Goal: Find contact information: Find contact information

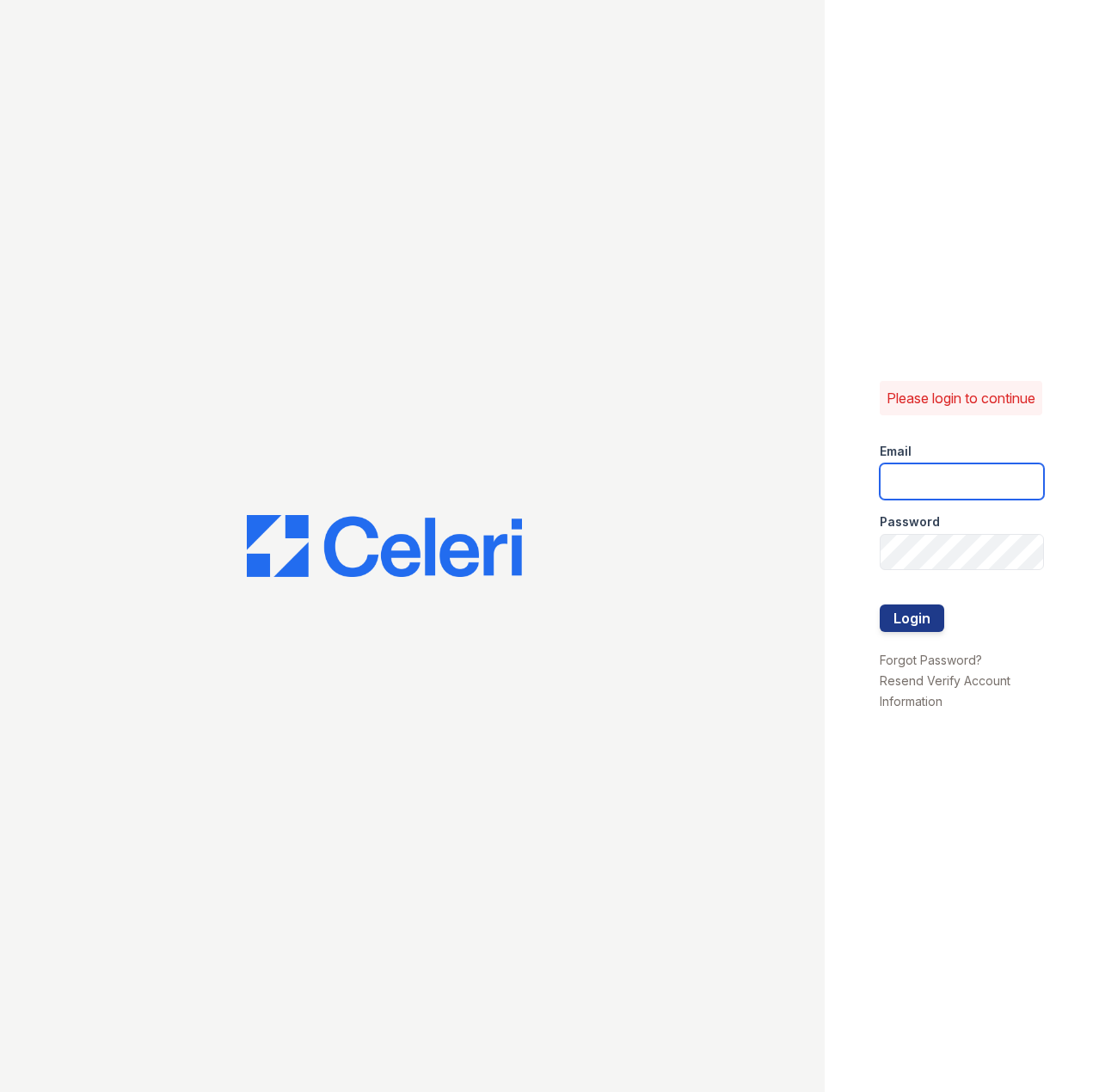
click at [905, 485] on input "email" at bounding box center [962, 481] width 166 height 36
click at [0, 1091] on com-1password-button at bounding box center [0, 1092] width 0 height 0
type input "jun@getceleri.com"
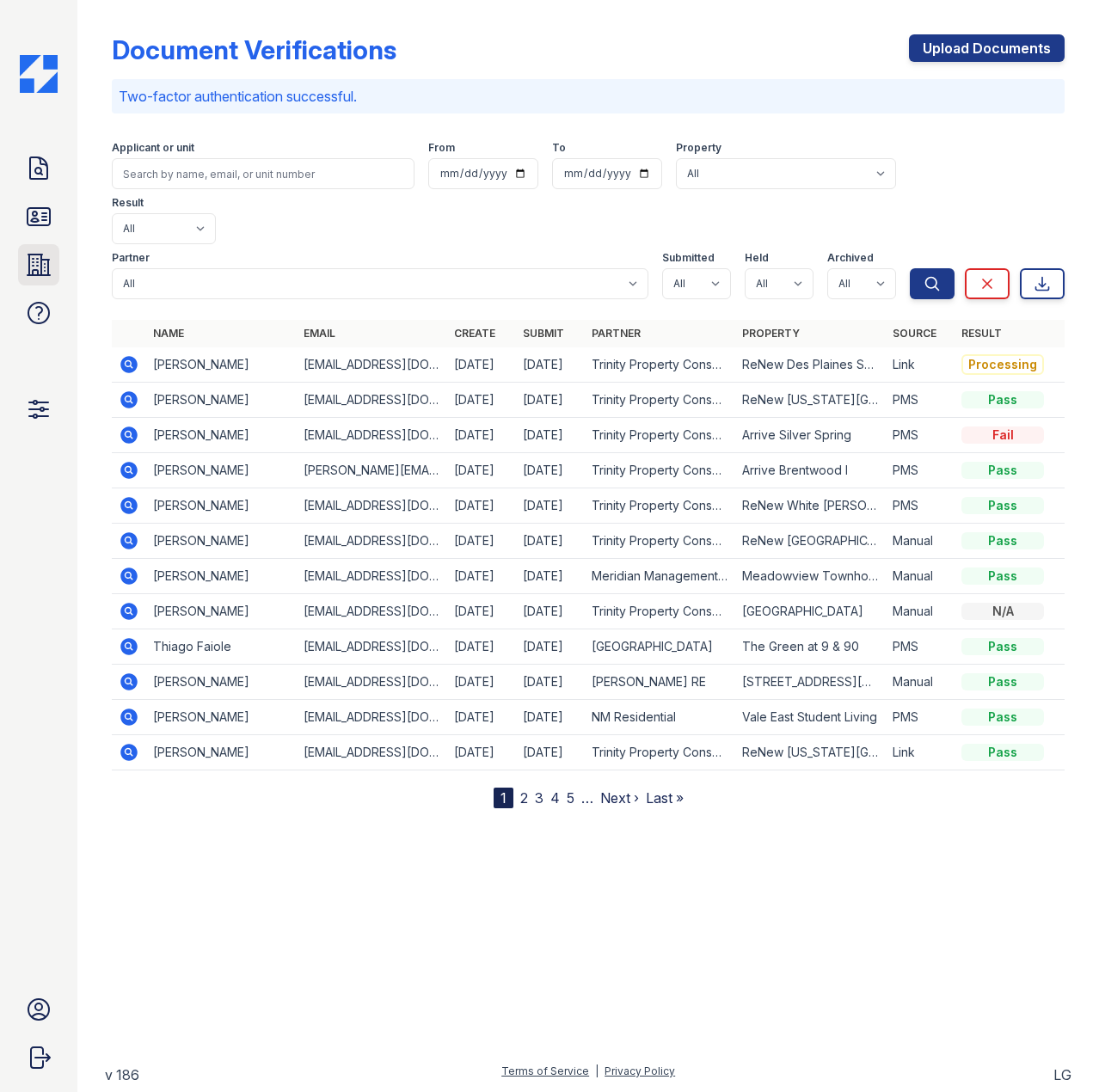
click at [46, 260] on icon at bounding box center [39, 265] width 23 height 21
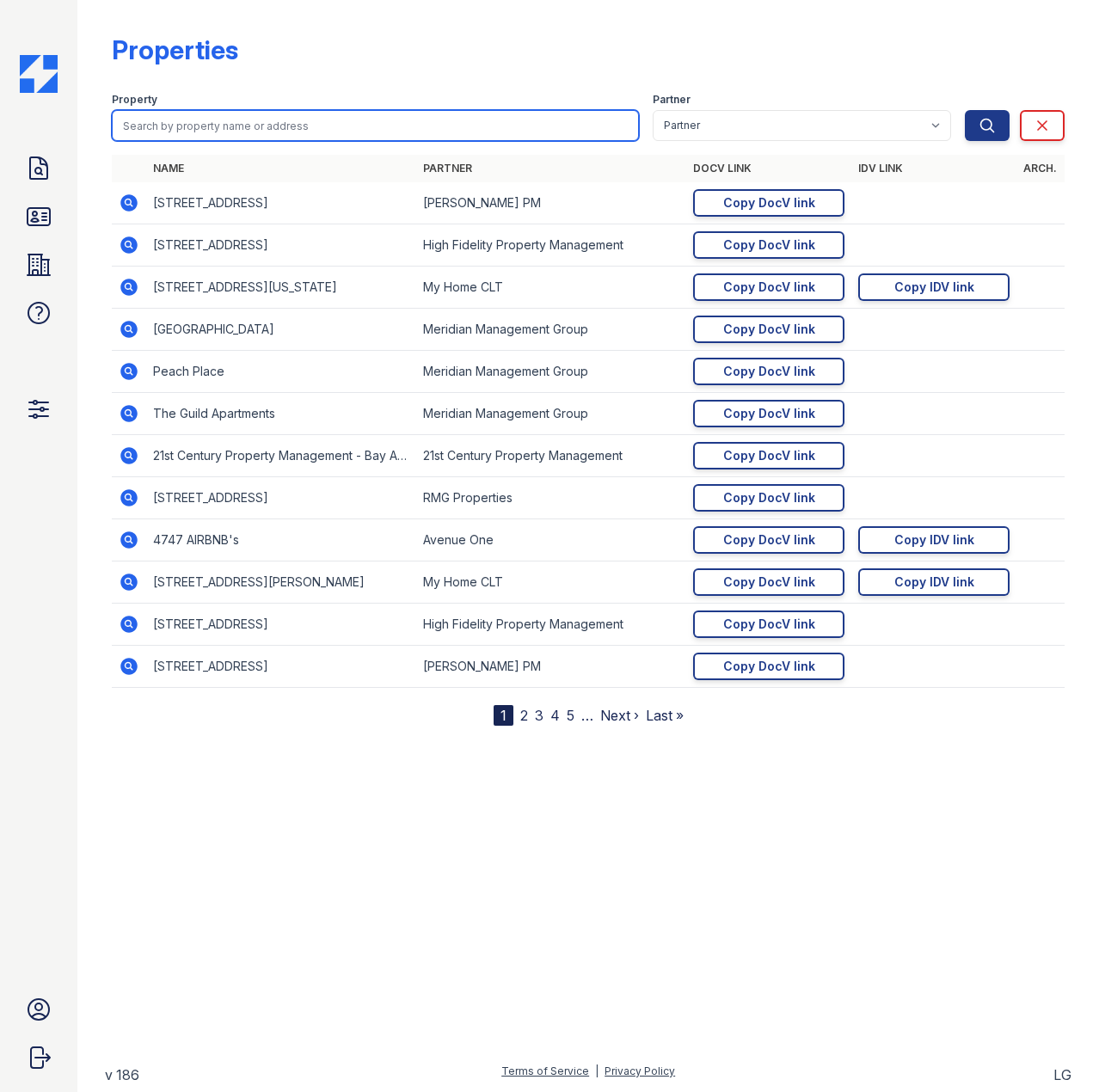
click at [223, 125] on input "search" at bounding box center [375, 125] width 527 height 31
type input "greenway"
click at [965, 110] on button "Search" at bounding box center [986, 125] width 44 height 31
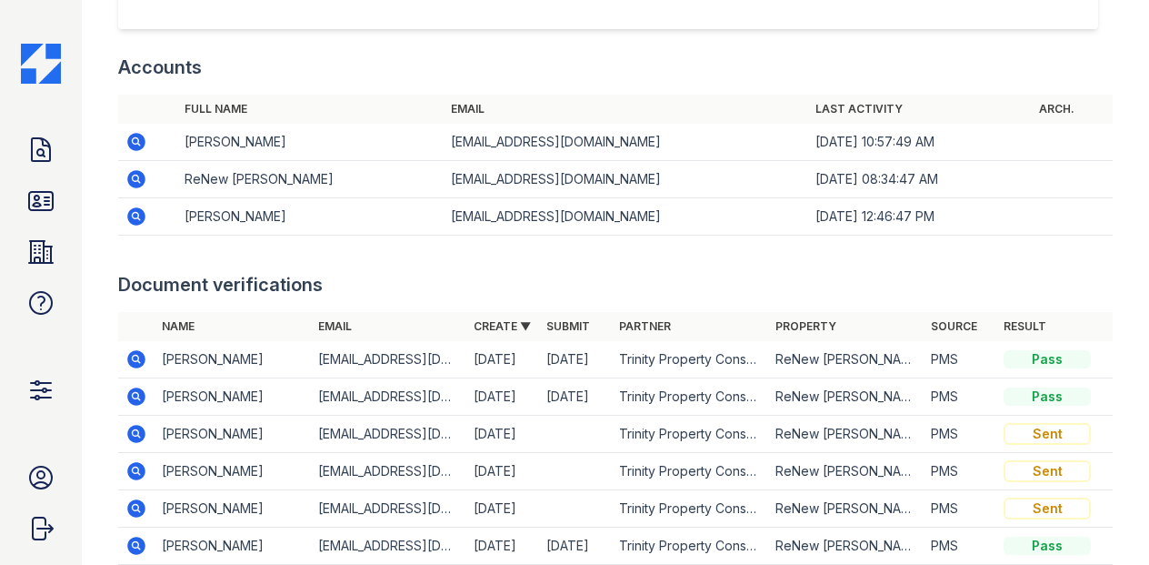
scroll to position [2092, 0]
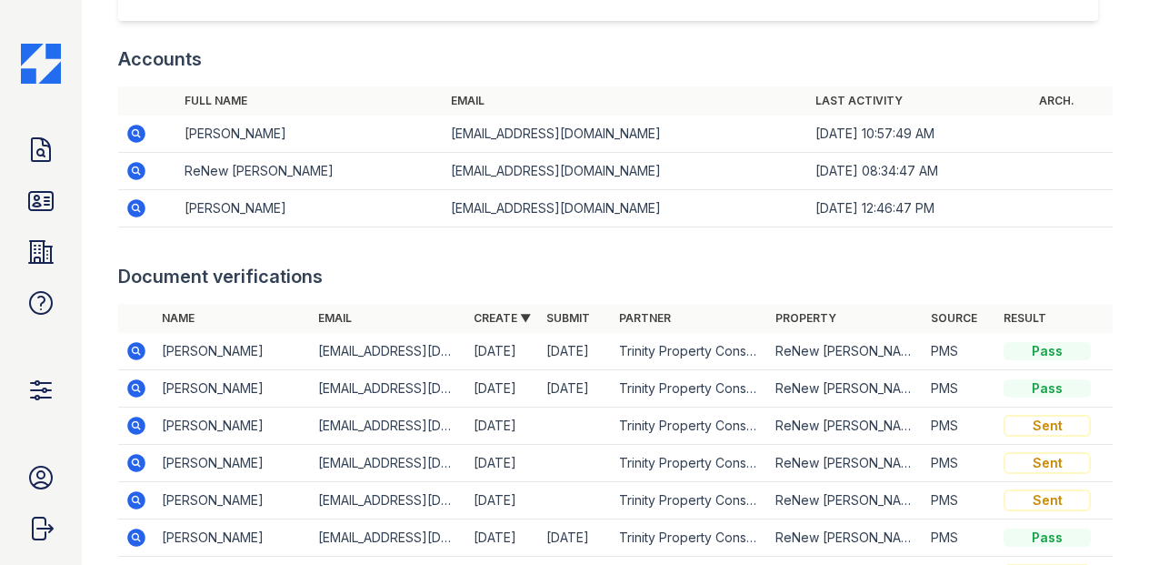
click at [460, 176] on td "renewowingsmills@trinity-pm.com" at bounding box center [626, 171] width 365 height 37
copy tr "renewowingsmills@trinity-pm.com"
click at [517, 267] on div "Document verifications" at bounding box center [615, 276] width 995 height 25
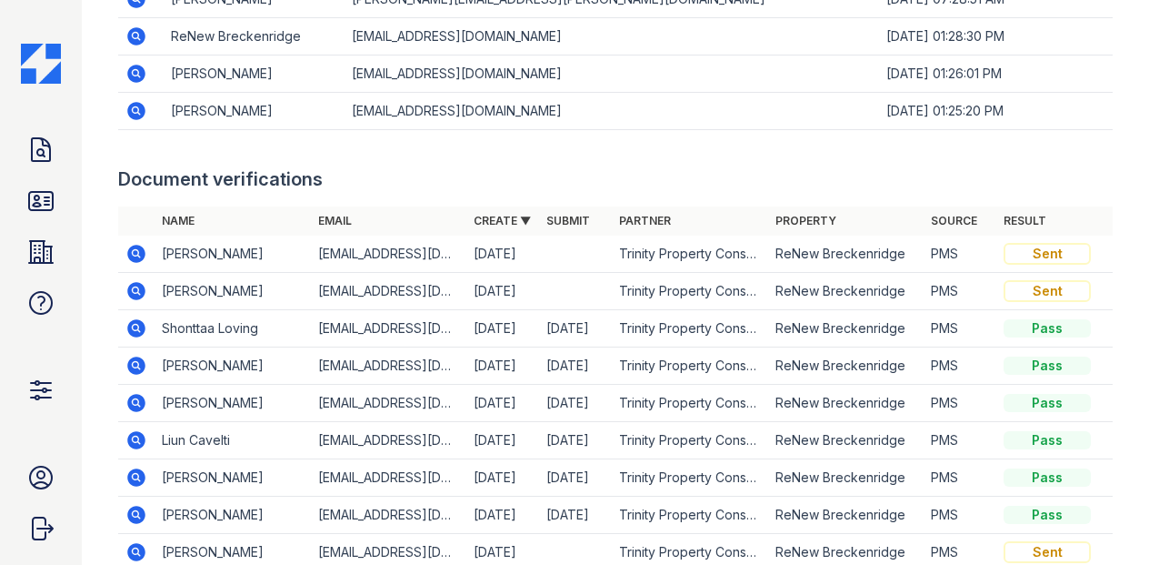
scroll to position [2092, 0]
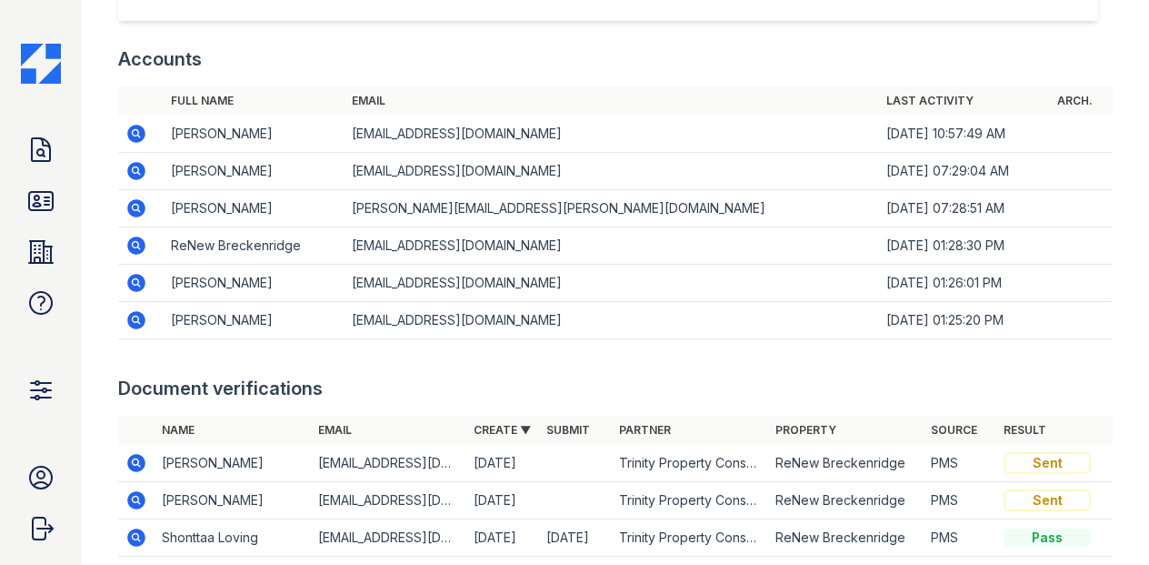
click at [491, 243] on td "renewbreckinridge@trinity-pm.com" at bounding box center [612, 245] width 535 height 37
copy tr "renewbreckinridge@trinity-pm.com"
click at [376, 384] on div "Document verifications" at bounding box center [615, 388] width 995 height 25
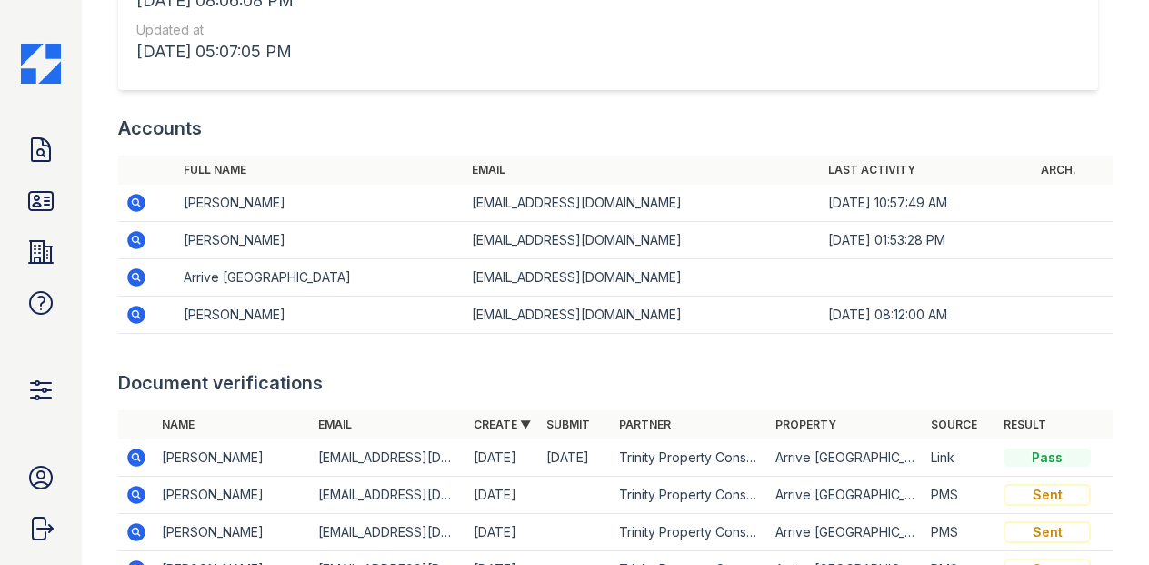
scroll to position [2092, 0]
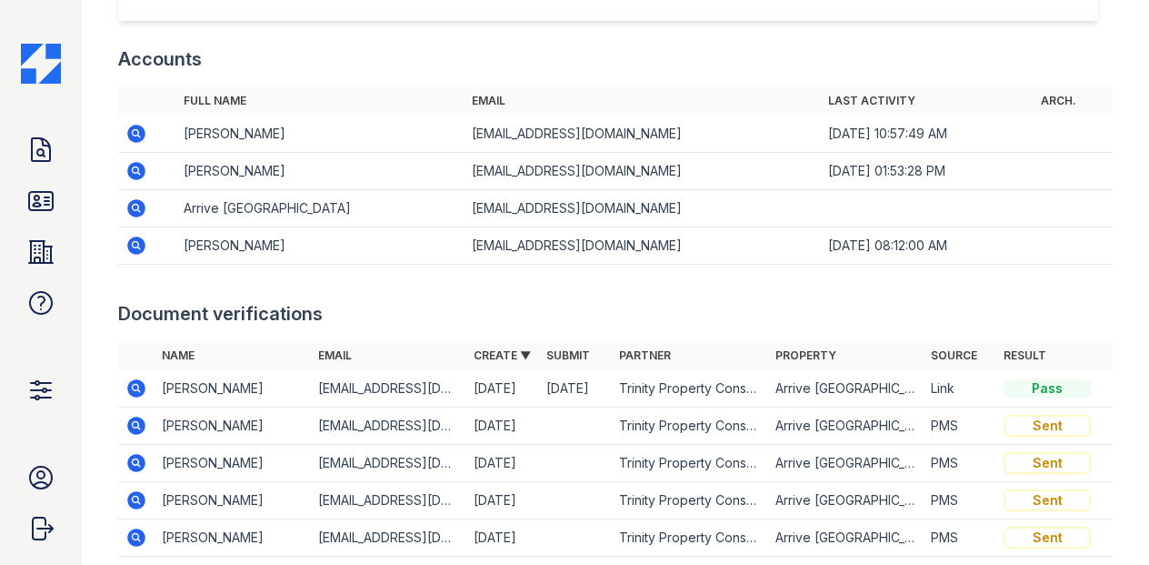
click at [501, 206] on td "[EMAIL_ADDRESS][DOMAIN_NAME]" at bounding box center [643, 208] width 356 height 37
copy tr "[EMAIL_ADDRESS][DOMAIN_NAME]"
